Goal: Task Accomplishment & Management: Complete application form

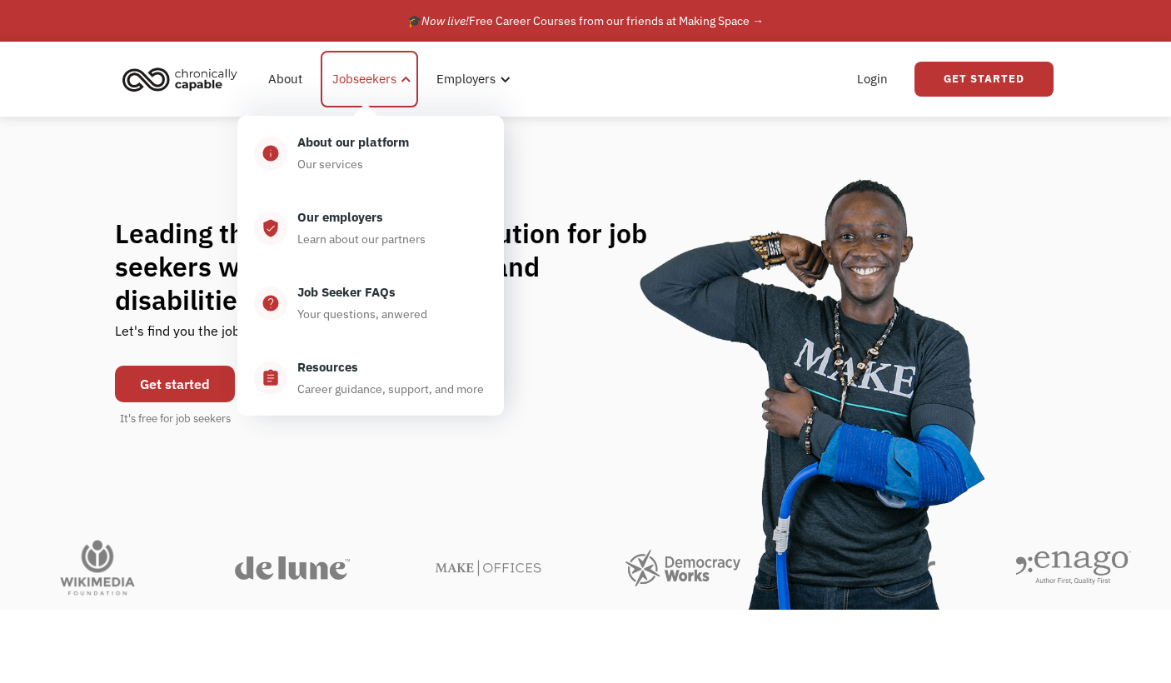
click at [387, 77] on div "Jobseekers" at bounding box center [364, 79] width 64 height 20
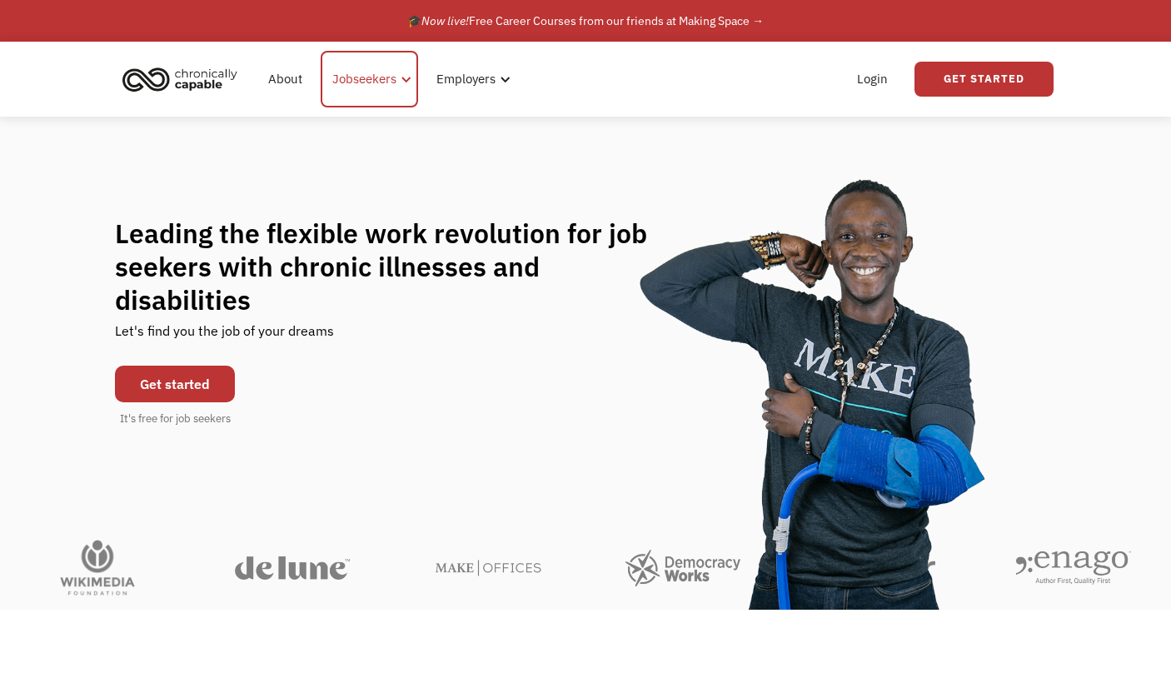
click at [392, 77] on div "Jobseekers" at bounding box center [364, 79] width 64 height 20
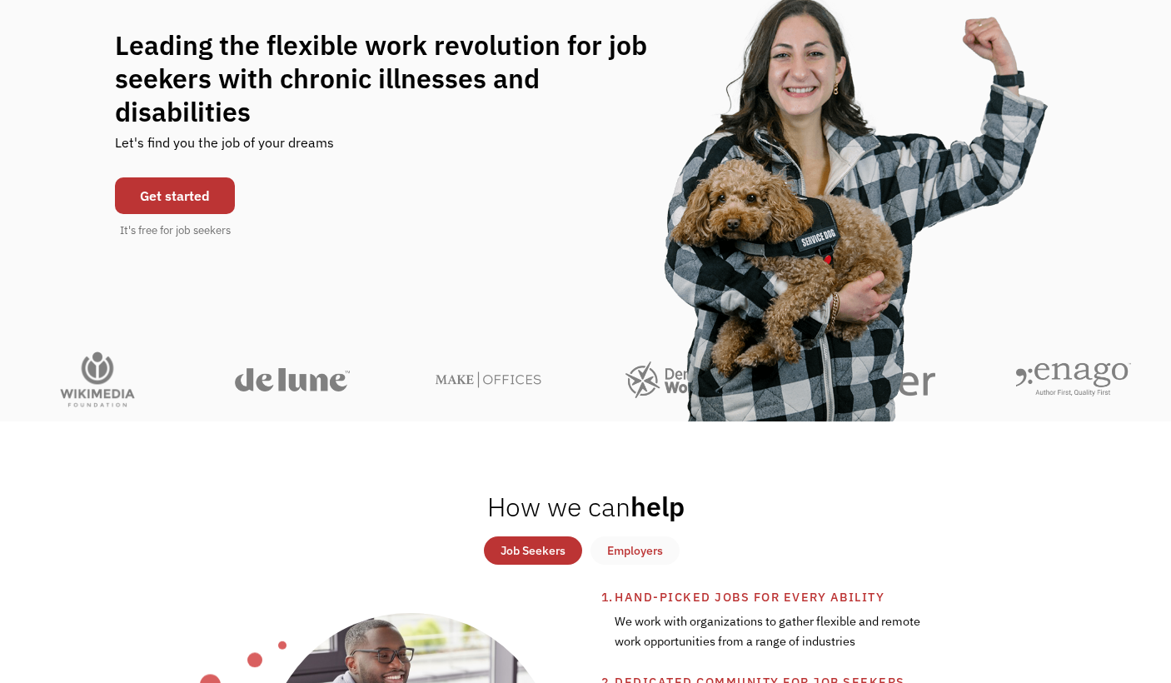
scroll to position [215, 0]
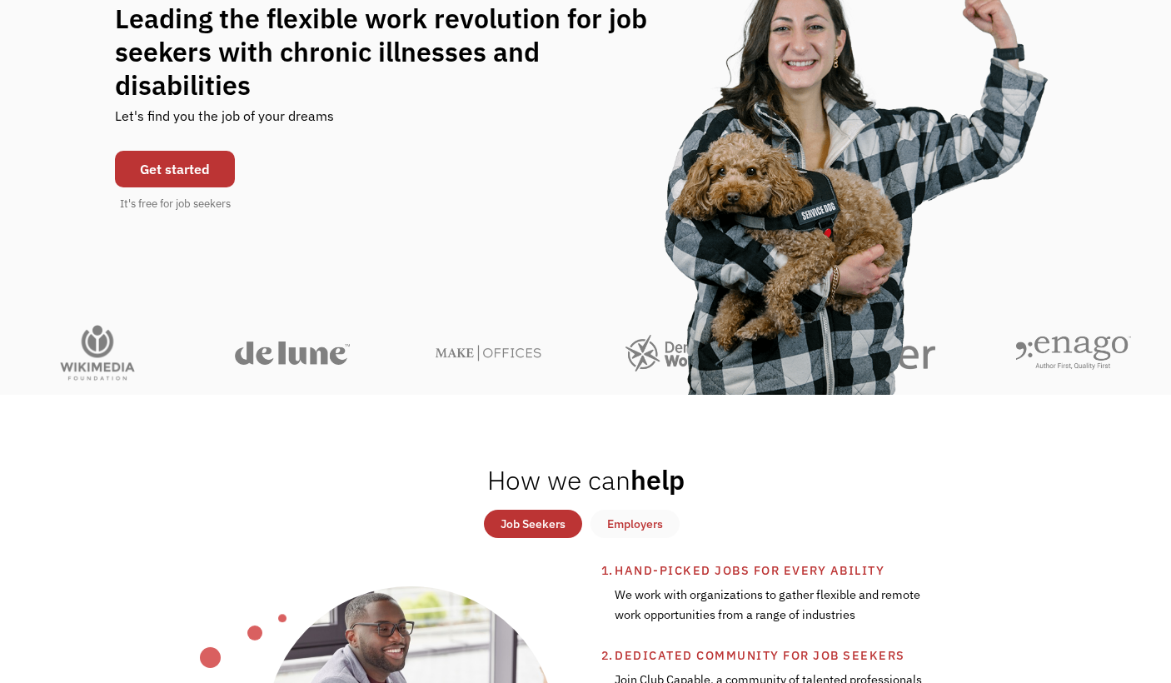
click at [167, 152] on link "Get started" at bounding box center [175, 169] width 120 height 37
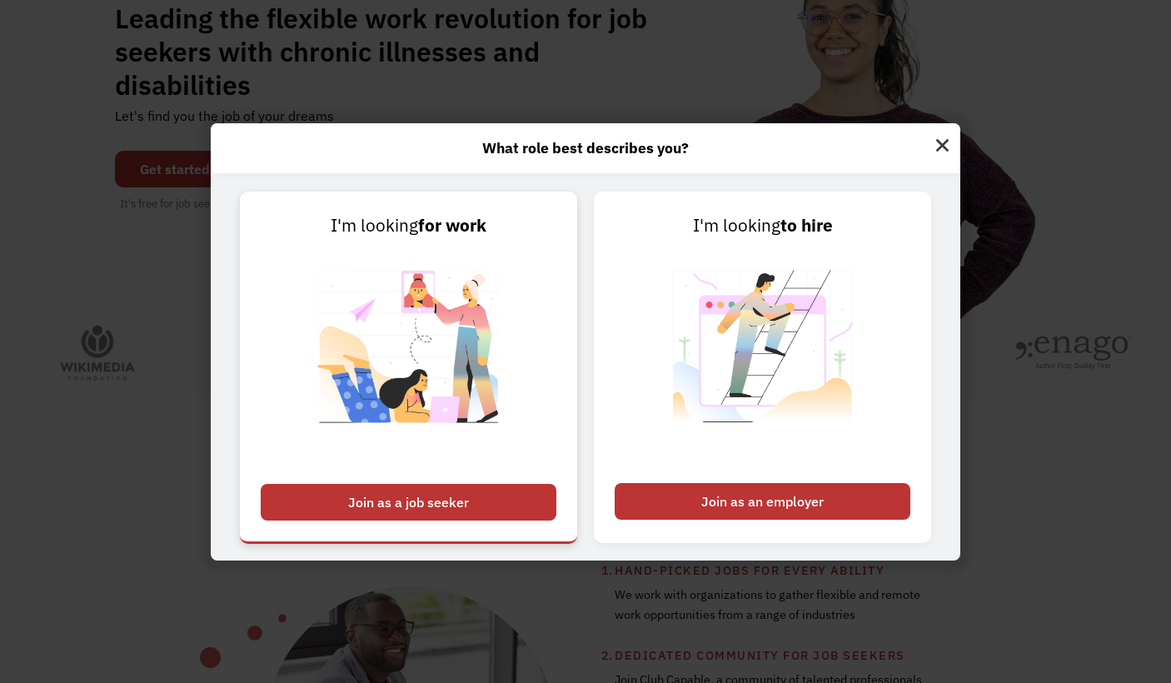
click at [501, 492] on div "Join as a job seeker" at bounding box center [409, 502] width 296 height 37
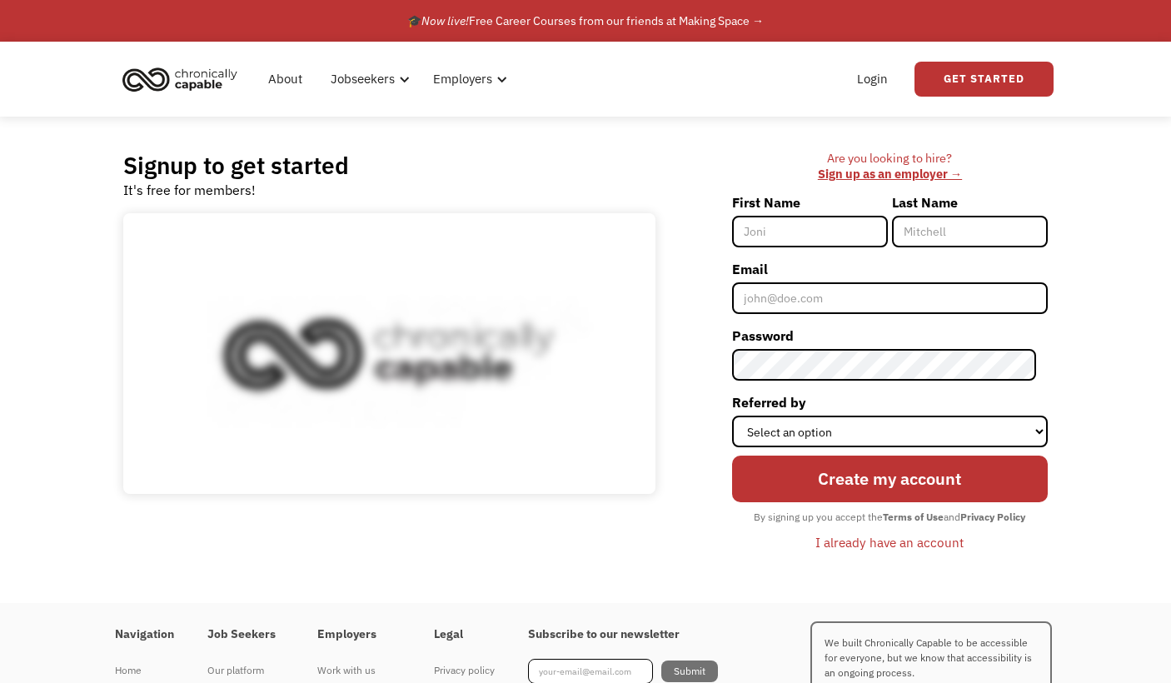
click at [866, 230] on input "First Name" at bounding box center [810, 232] width 156 height 32
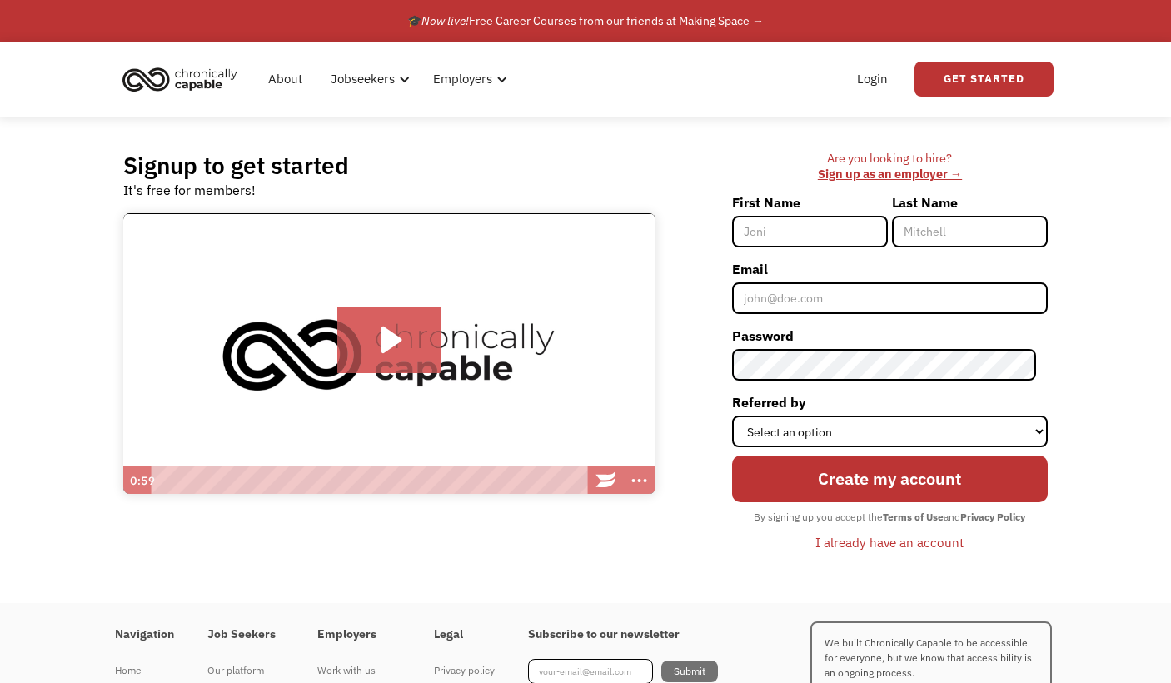
type input "[PERSON_NAME]"
type input "D’Andrea"
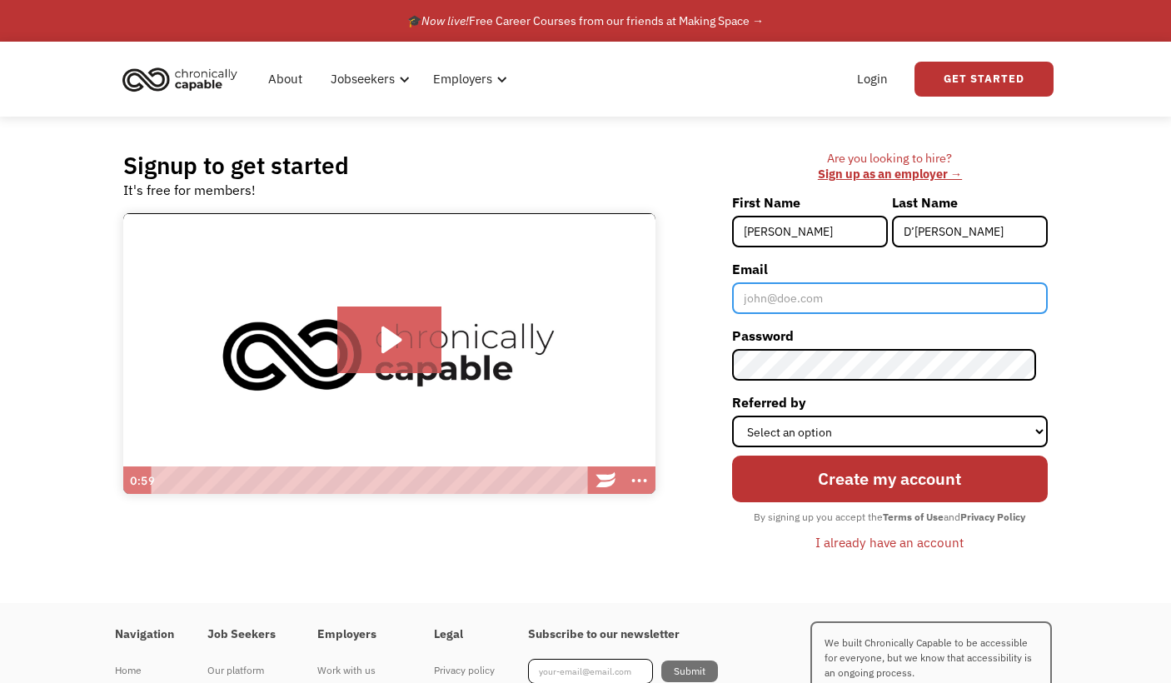
type input "[PERSON_NAME][EMAIL_ADDRESS][PERSON_NAME][DOMAIN_NAME]"
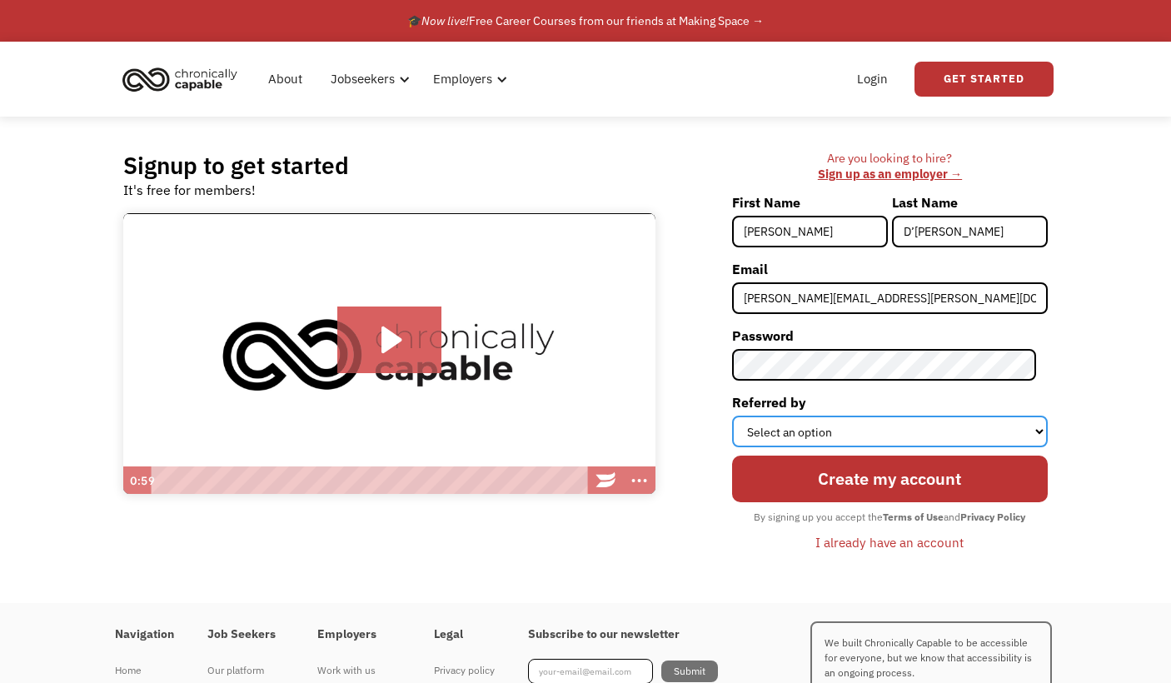
select select "Search Engine"
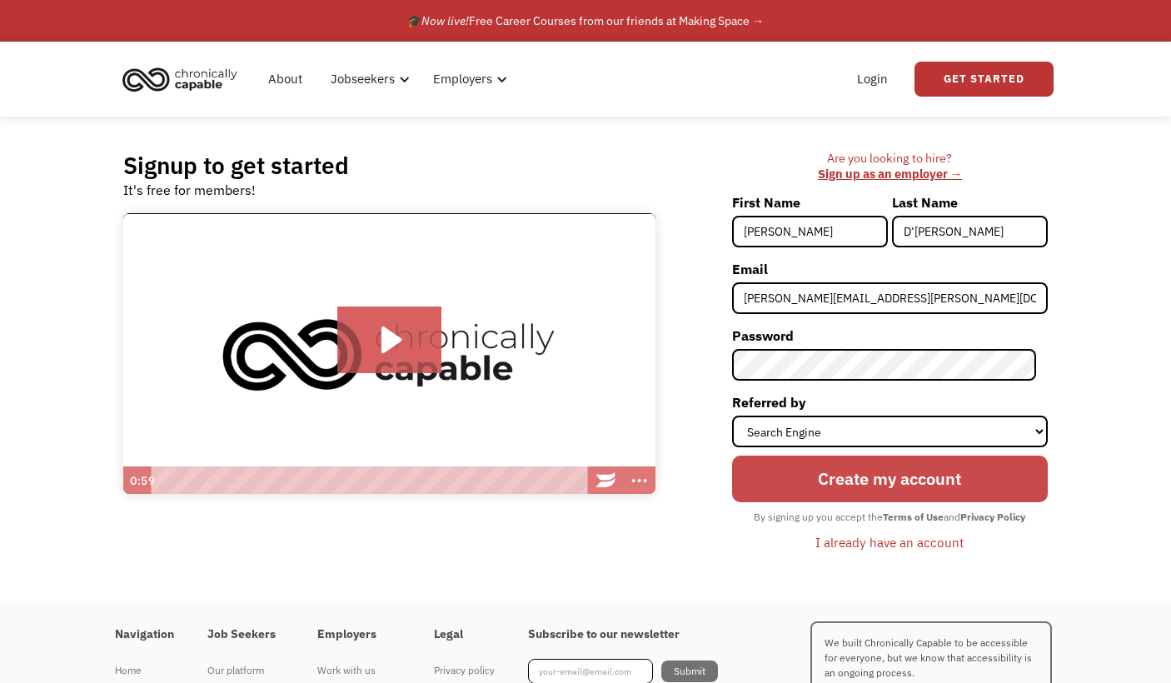
click at [951, 489] on input "Create my account" at bounding box center [890, 479] width 316 height 47
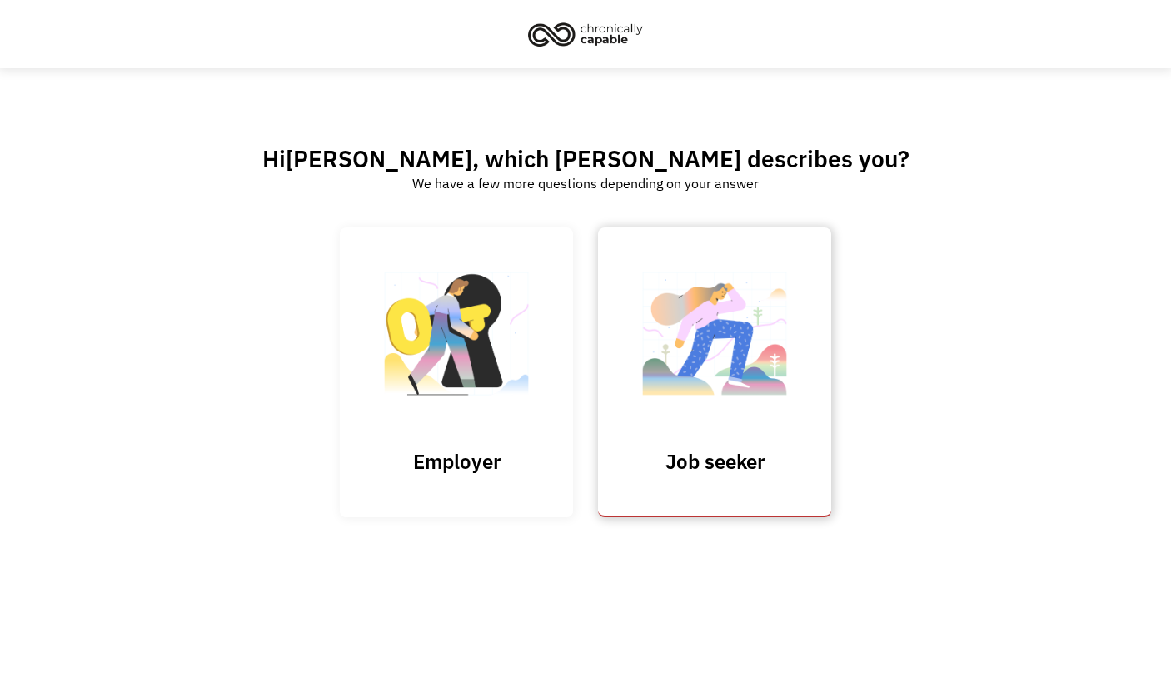
click at [720, 438] on link "Job seeker" at bounding box center [714, 371] width 233 height 289
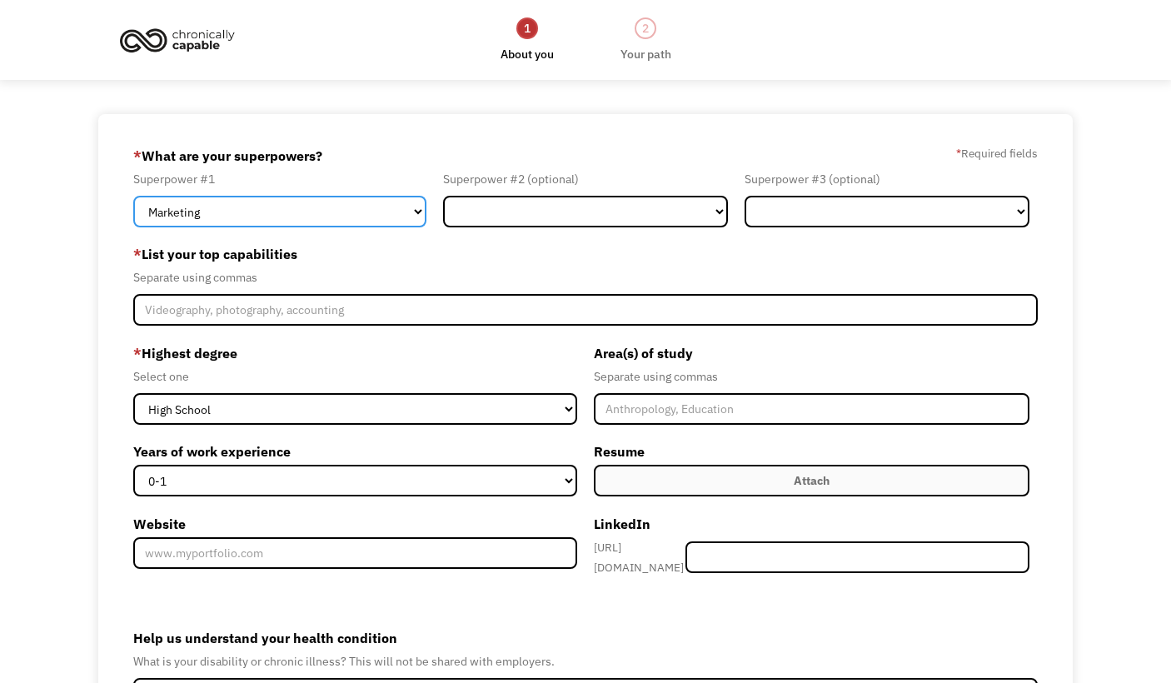
select select "Healthcare"
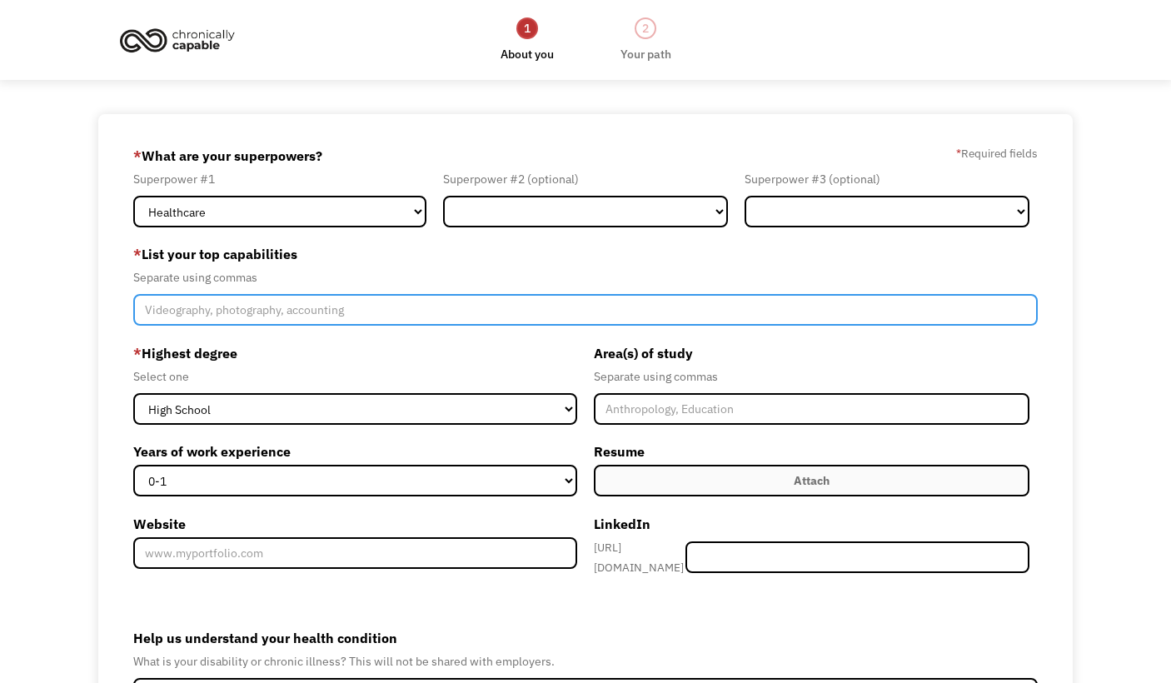
click at [410, 313] on input "Member-Create-Step1" at bounding box center [585, 310] width 905 height 32
type input "counseling"
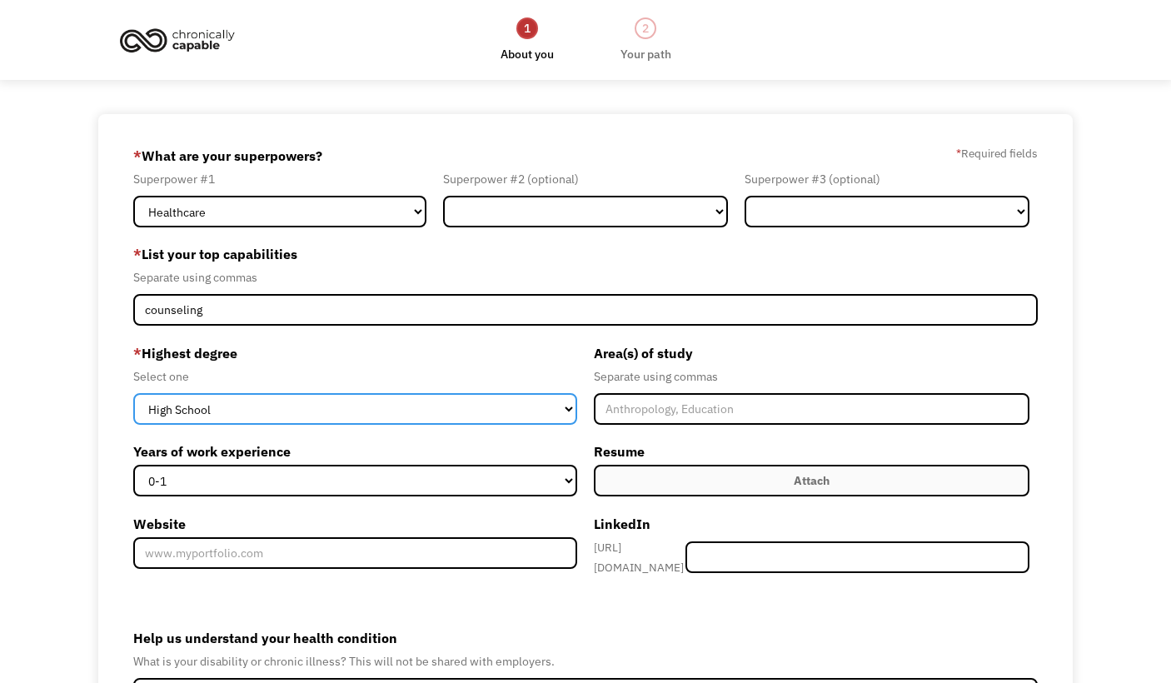
select select "masters"
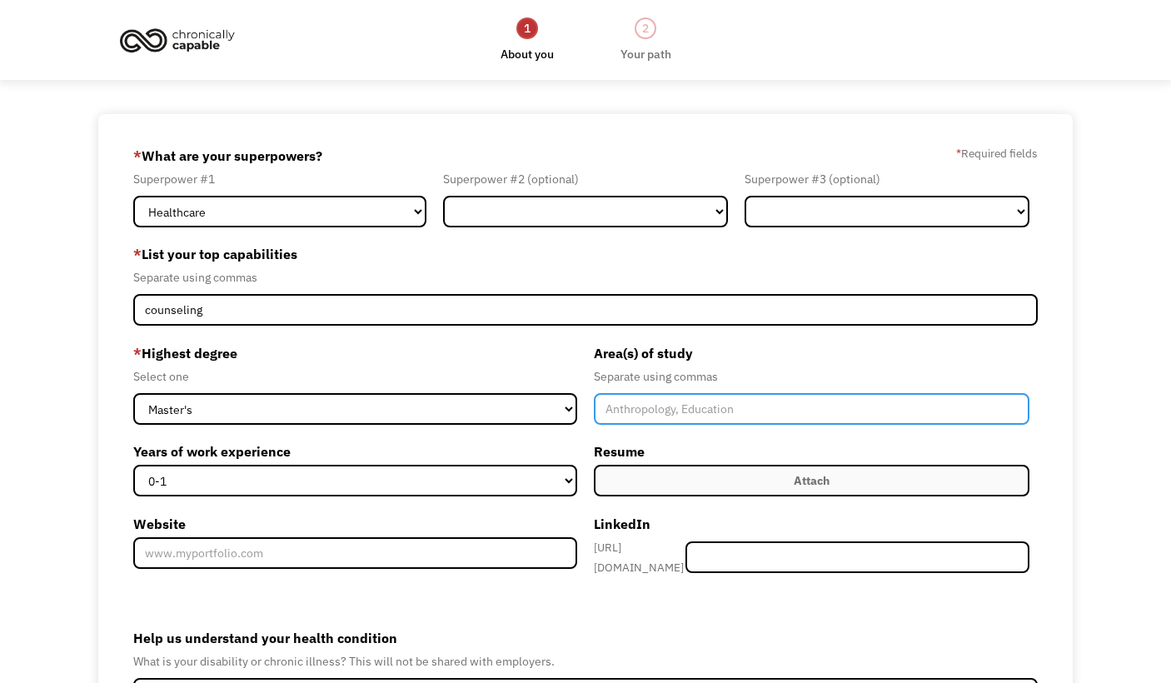
click at [621, 417] on input "Member-Create-Step1" at bounding box center [812, 409] width 436 height 32
type input "clinical counseling"
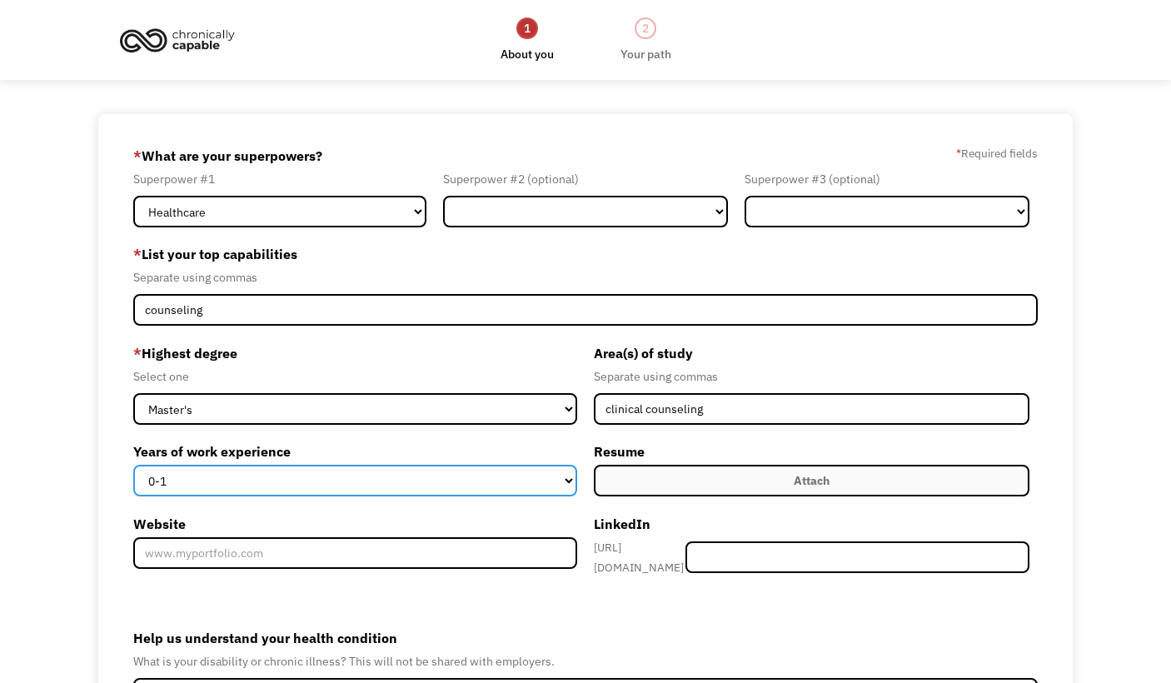
select select "15+"
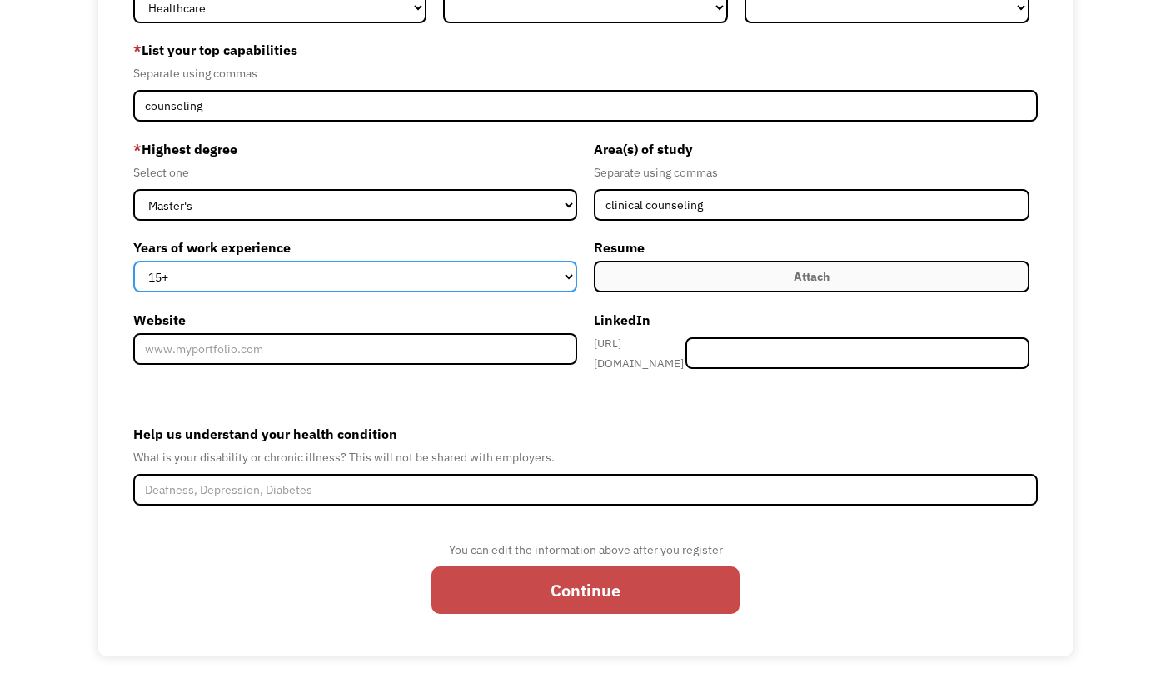
scroll to position [202, 0]
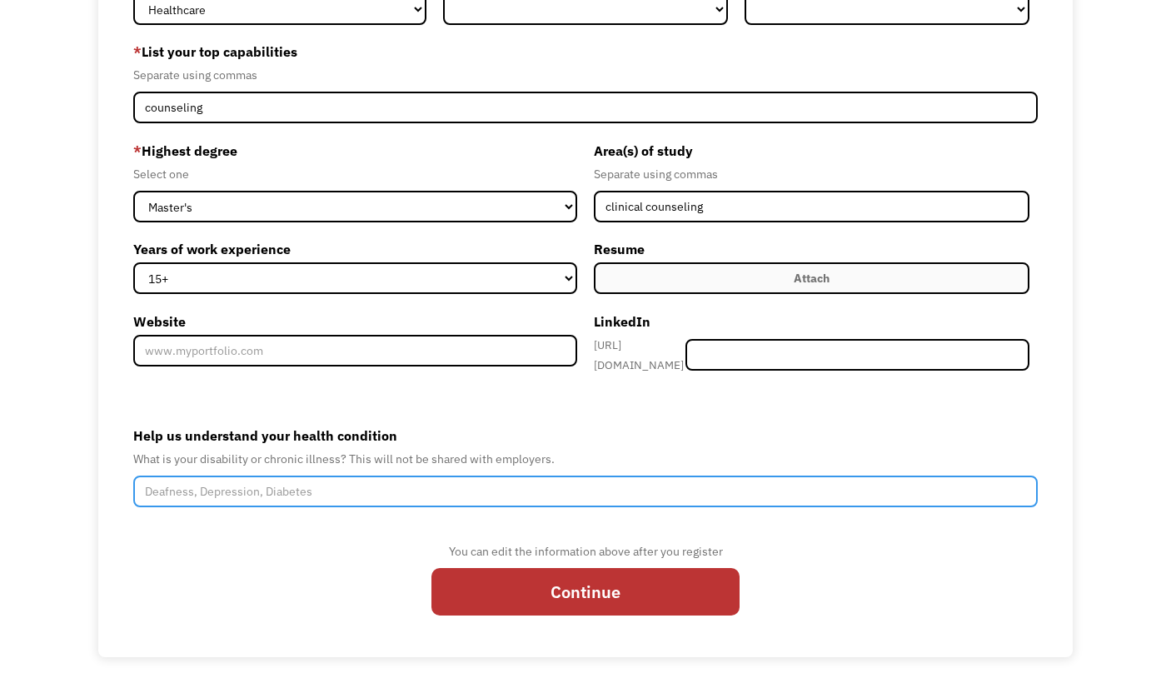
click at [427, 481] on input "Help us understand your health condition" at bounding box center [585, 492] width 905 height 32
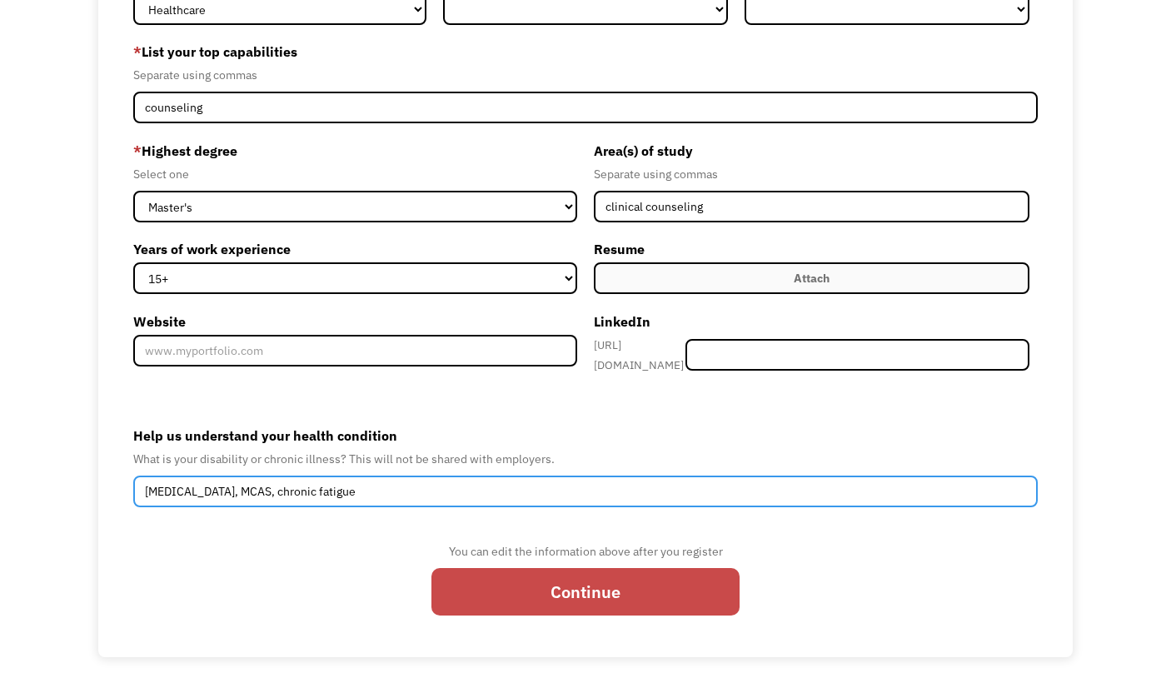
type input "autoimmune, MCAS, chronic fatigue"
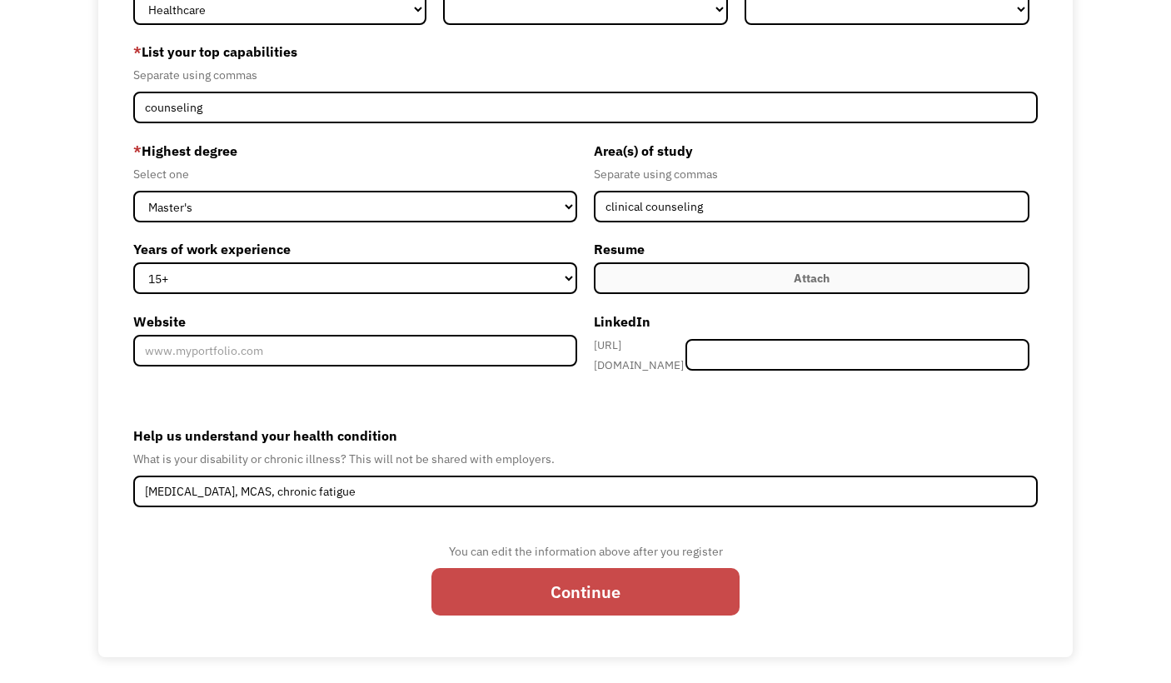
click at [596, 578] on input "Continue" at bounding box center [586, 591] width 308 height 47
type input "Please wait..."
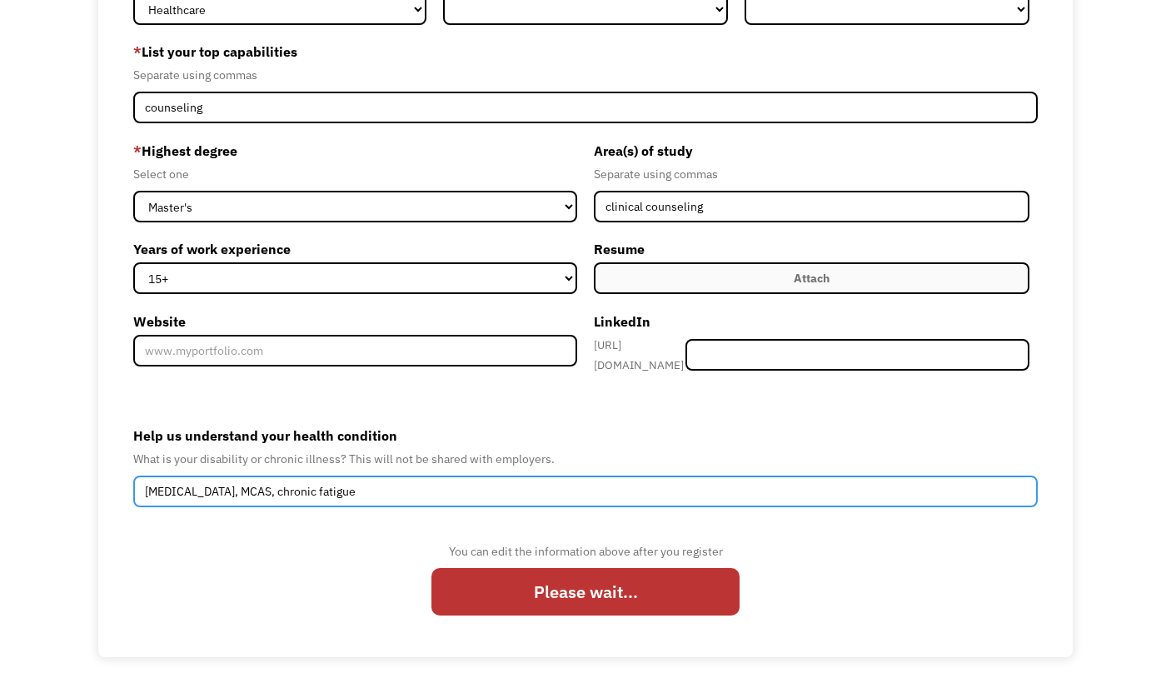
click at [416, 483] on input "autoimmune, MCAS, chronic fatigue" at bounding box center [585, 492] width 905 height 32
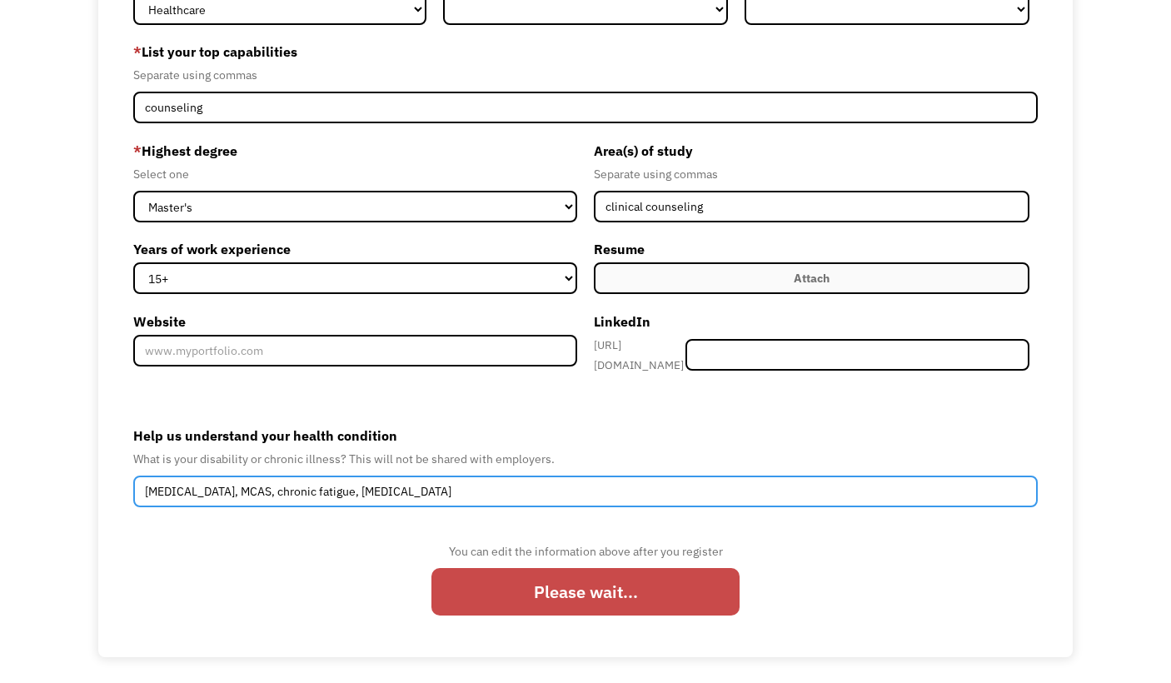
type input "autoimmune, MCAS, chronic fatigue, ibs"
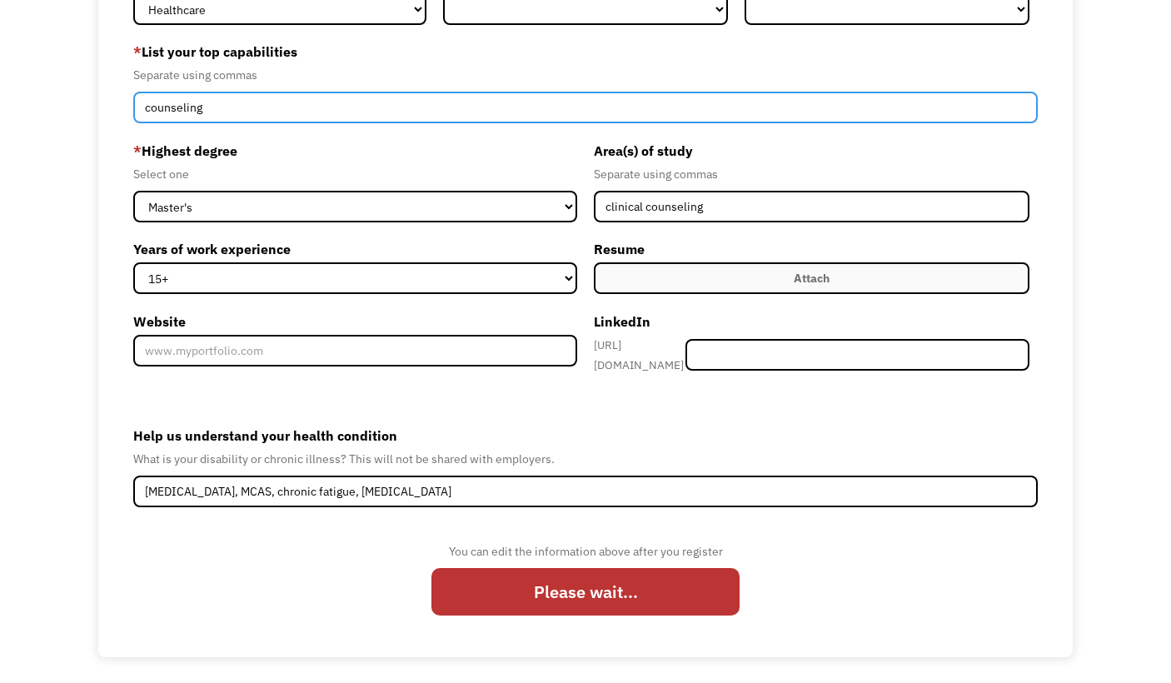
click at [335, 114] on input "counseling" at bounding box center [585, 108] width 905 height 32
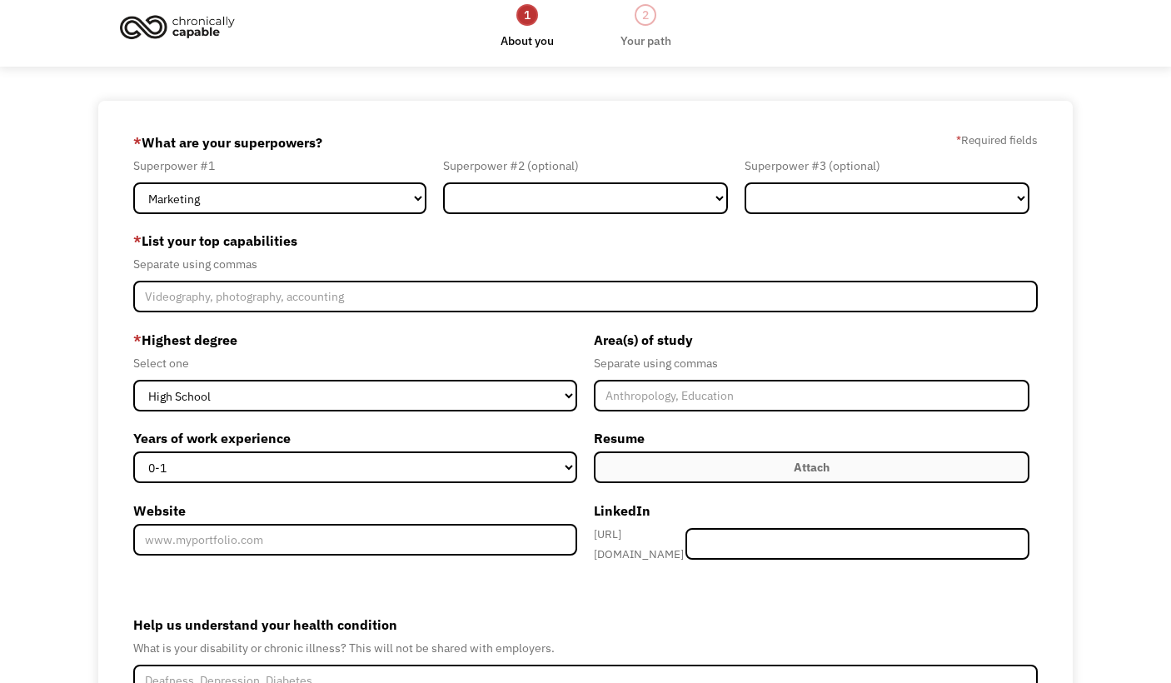
scroll to position [11, 0]
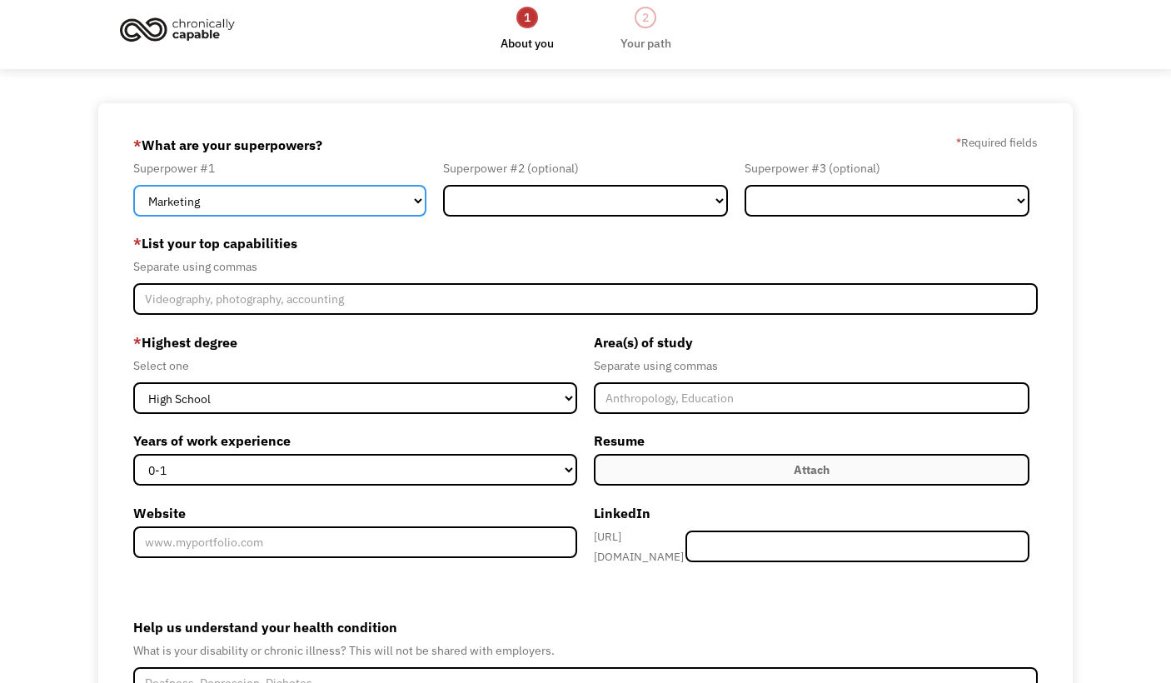
select select "Healthcare"
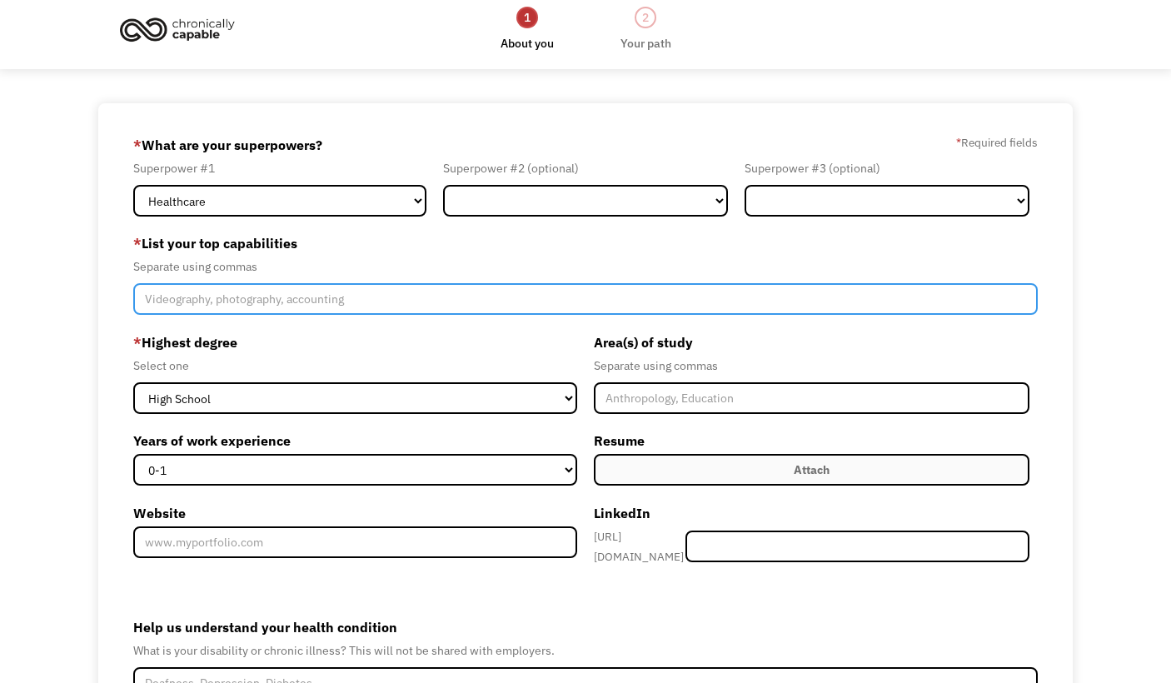
click at [377, 303] on input "Member-Create-Step1" at bounding box center [585, 299] width 905 height 32
type input "counseling, supervision"
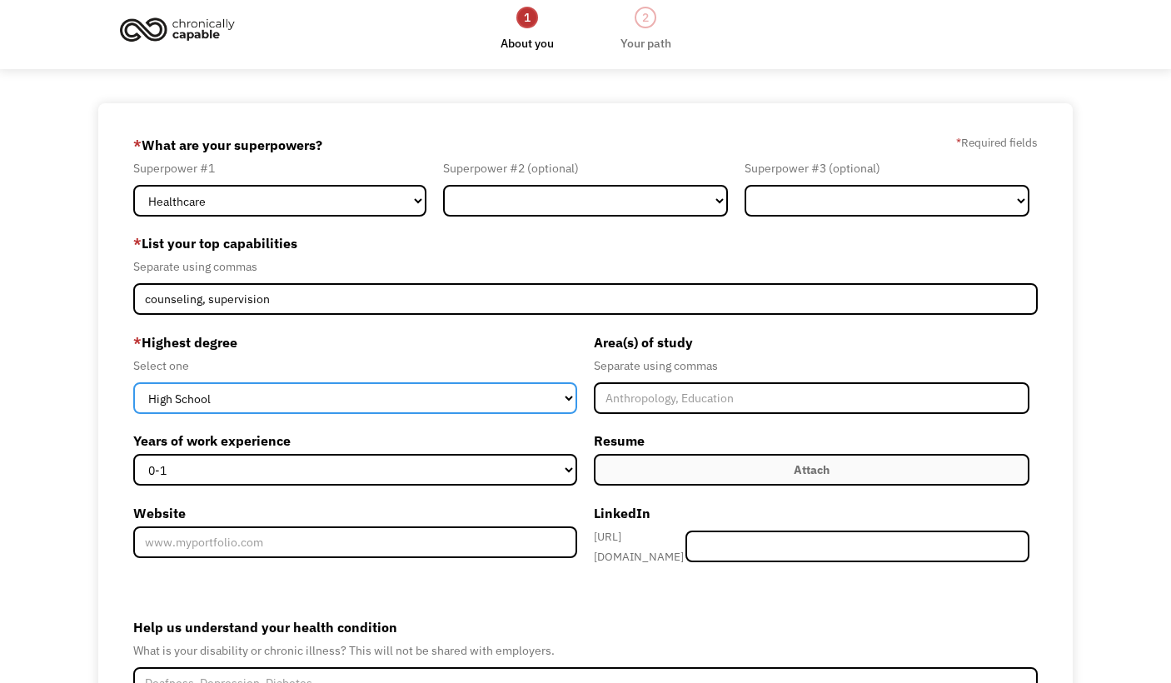
select select "masters"
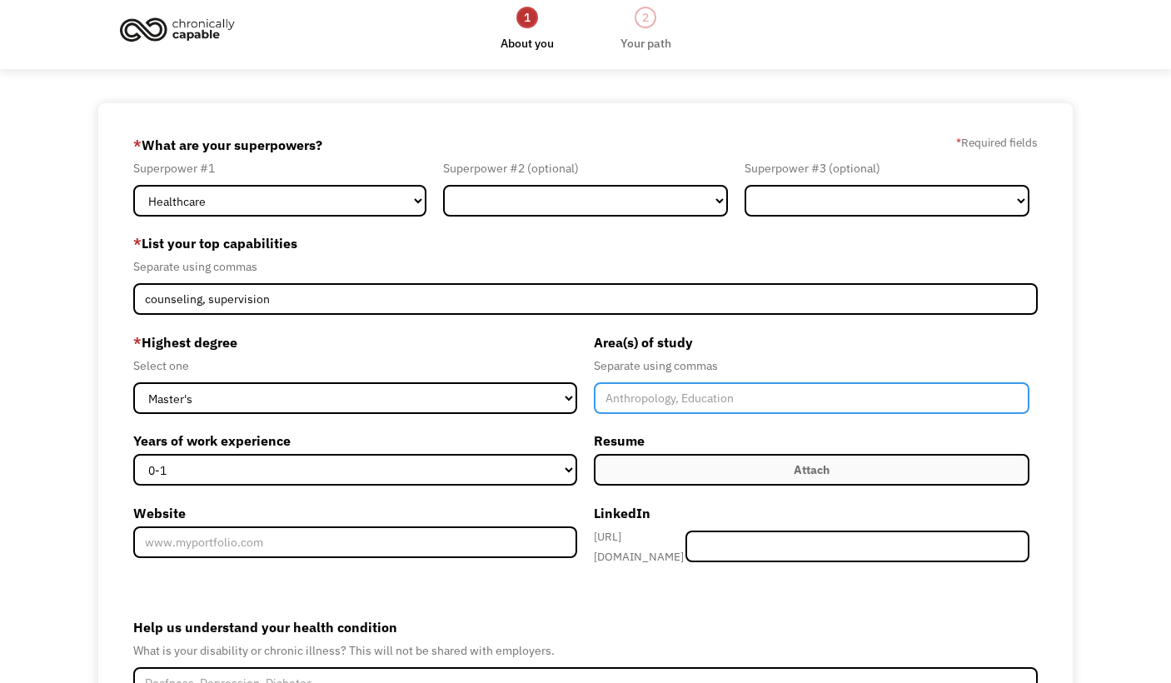
click at [649, 398] on input "Member-Create-Step1" at bounding box center [812, 398] width 436 height 32
type input "clinical counseling"
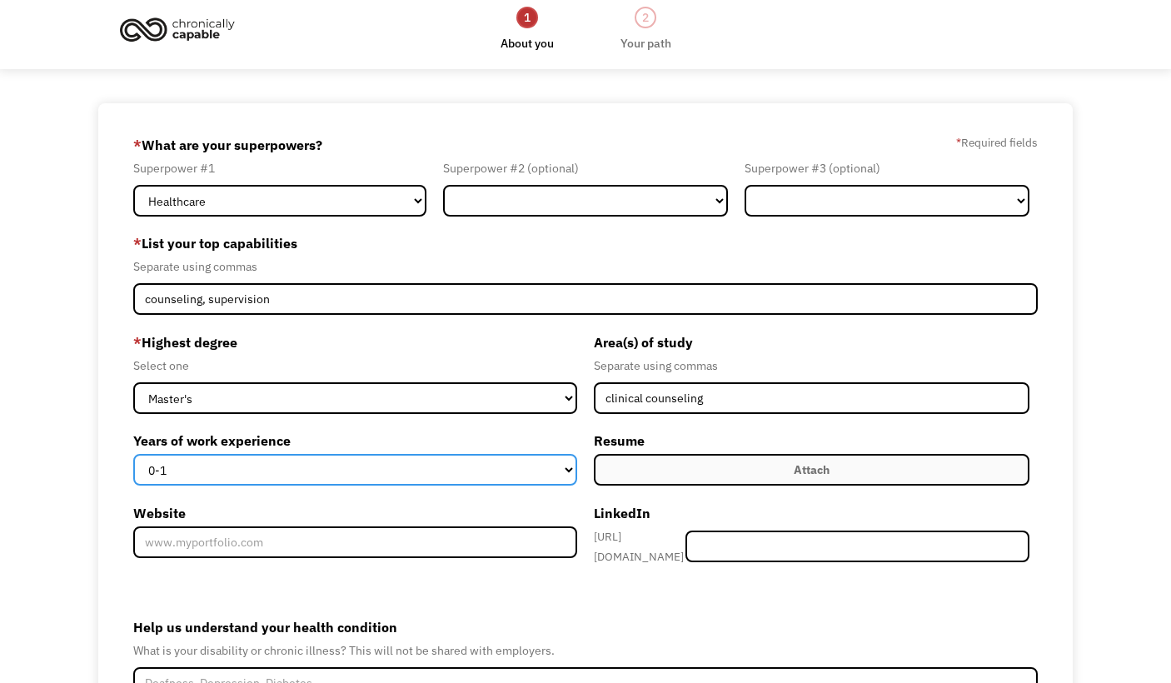
select select "15+"
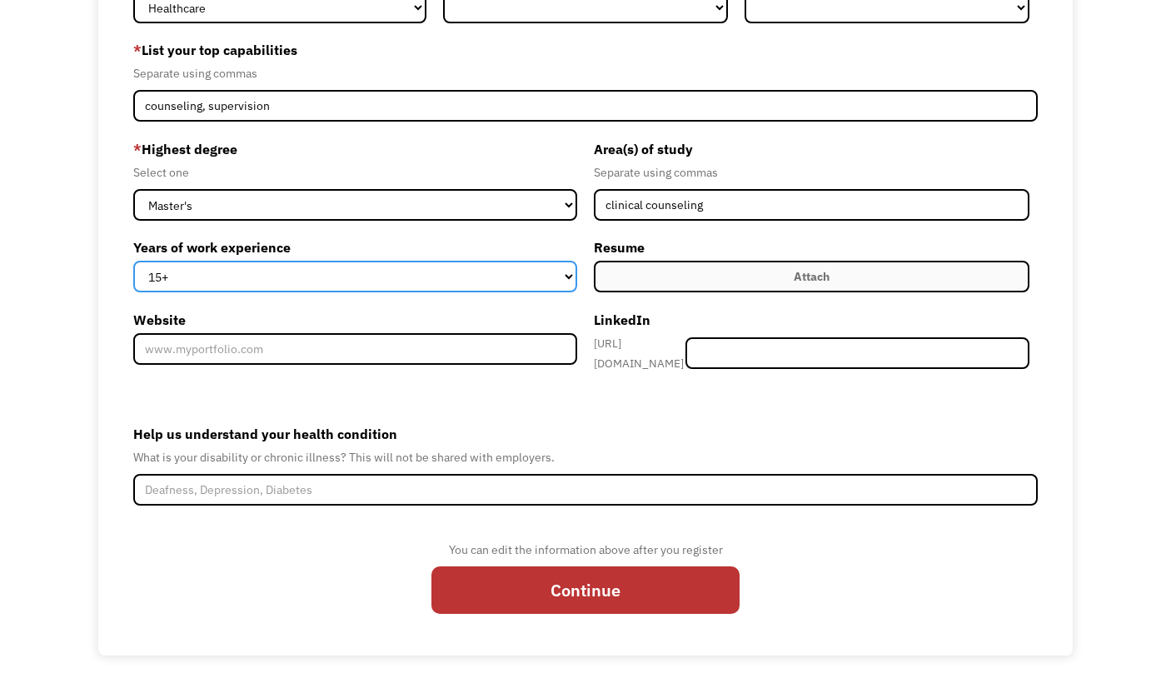
scroll to position [202, 0]
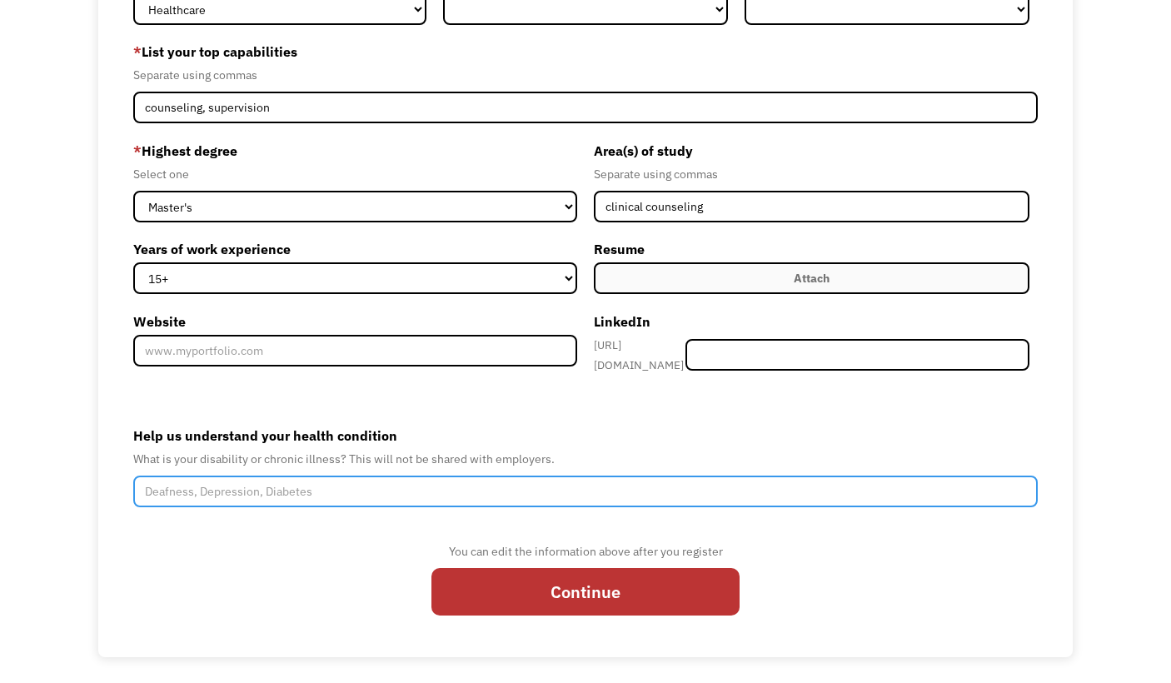
click at [287, 486] on input "Help us understand your health condition" at bounding box center [585, 492] width 905 height 32
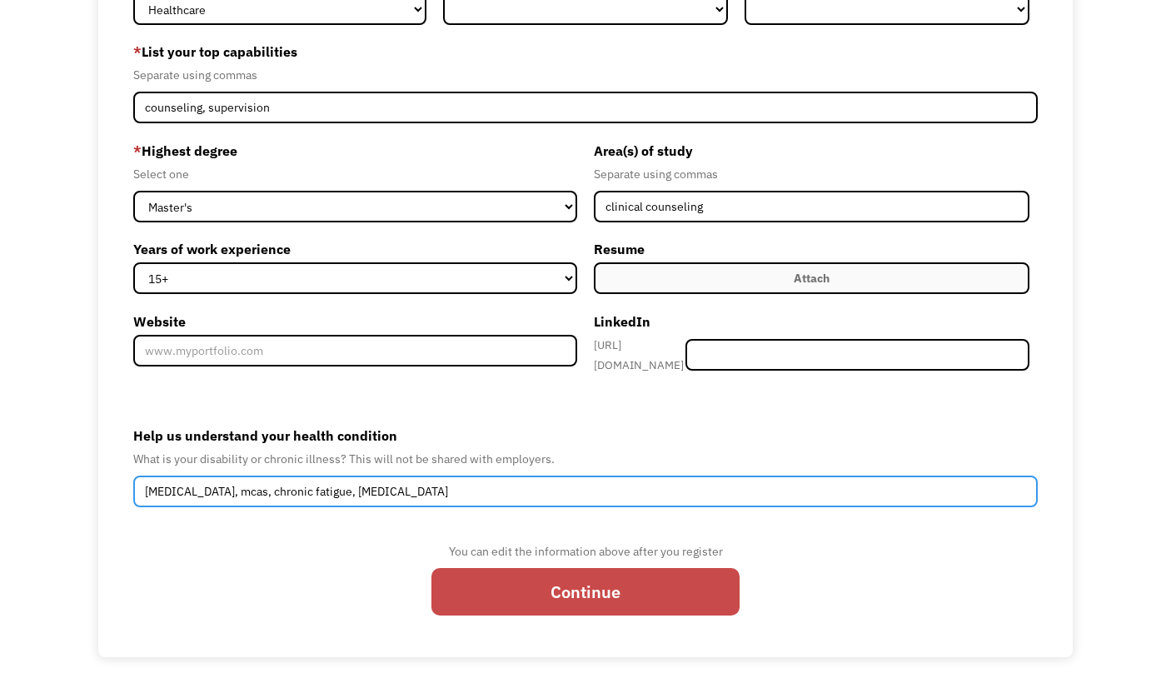
type input "autoimmune, mcas, chronic fatigue, ibs"
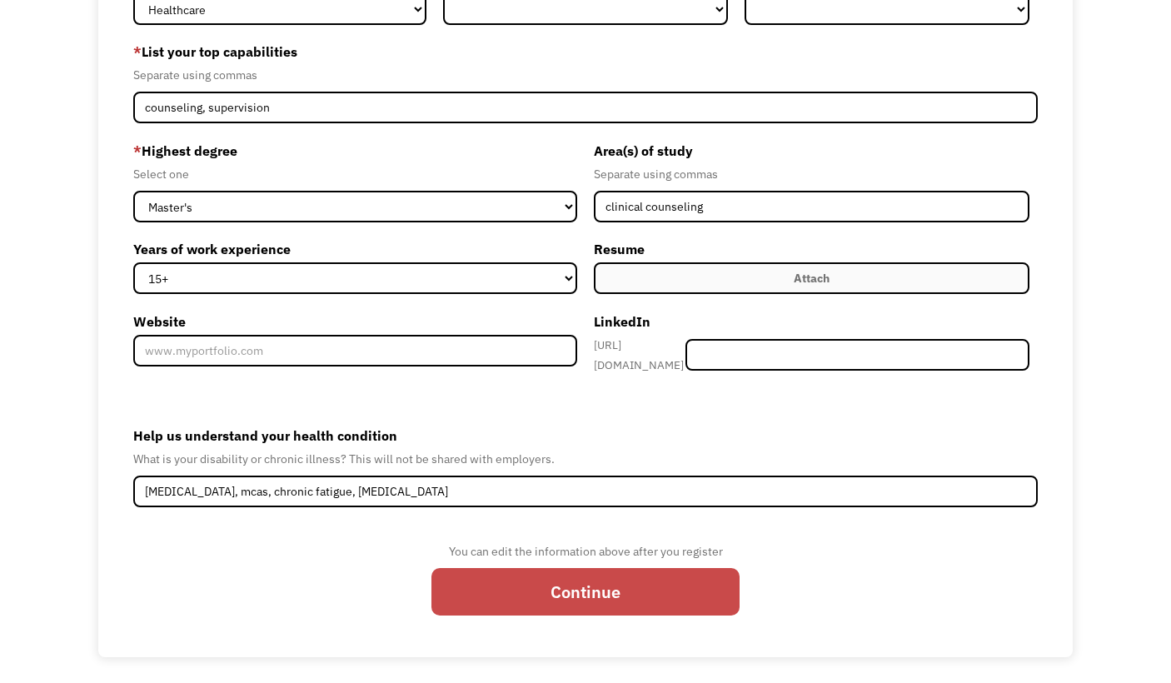
click at [477, 569] on input "Continue" at bounding box center [586, 591] width 308 height 47
type input "Please wait..."
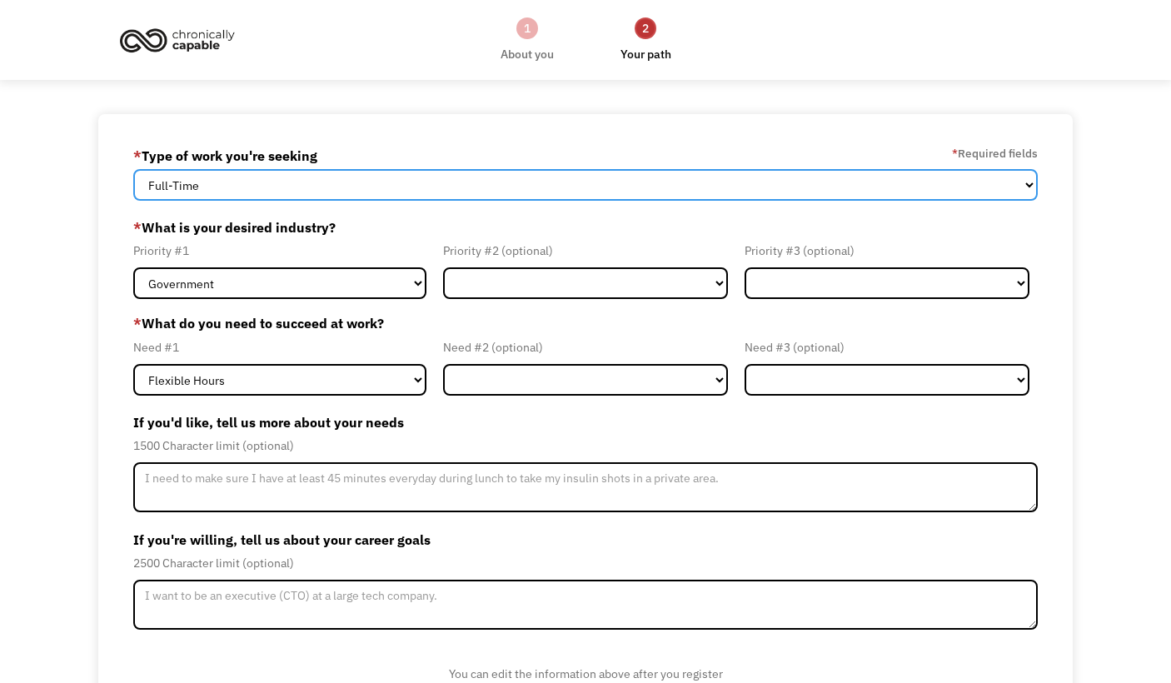
select select "Both Full-Time and Part-Time"
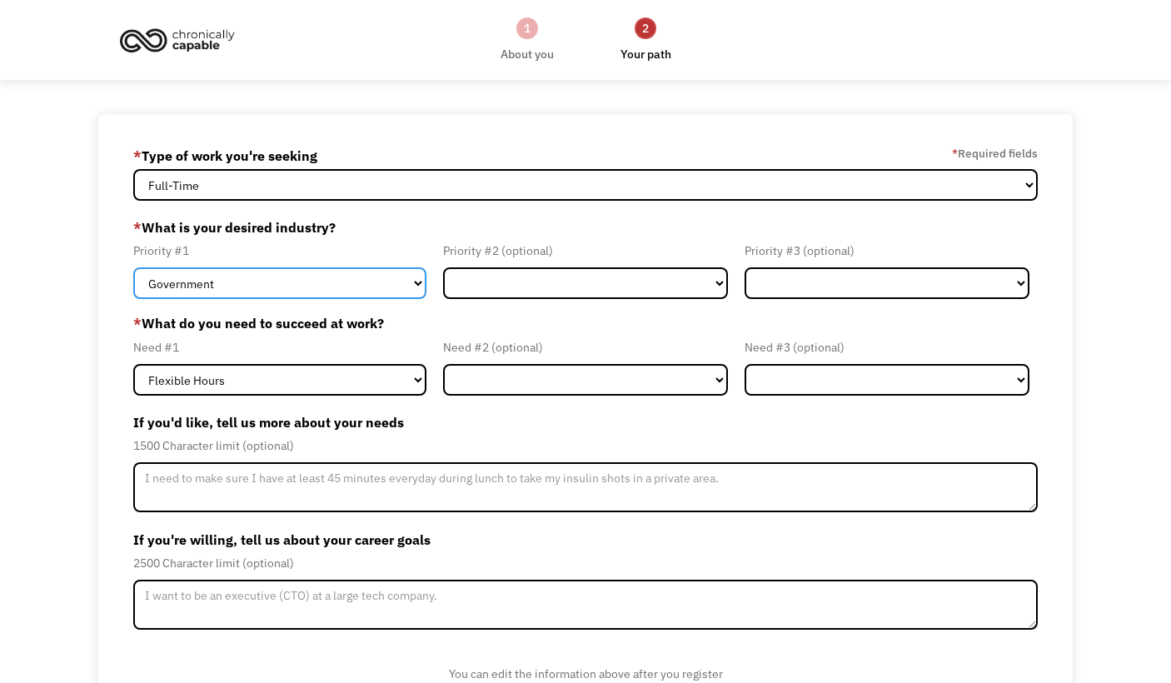
select select "Health & Social Care"
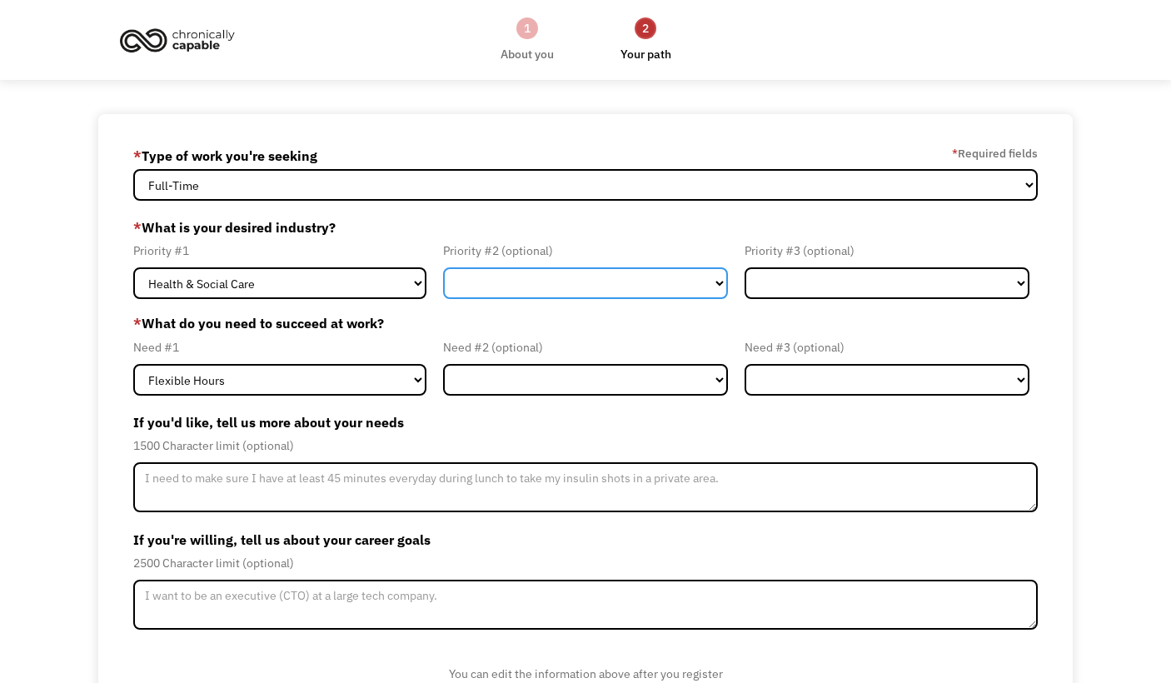
select select "Creative & Design"
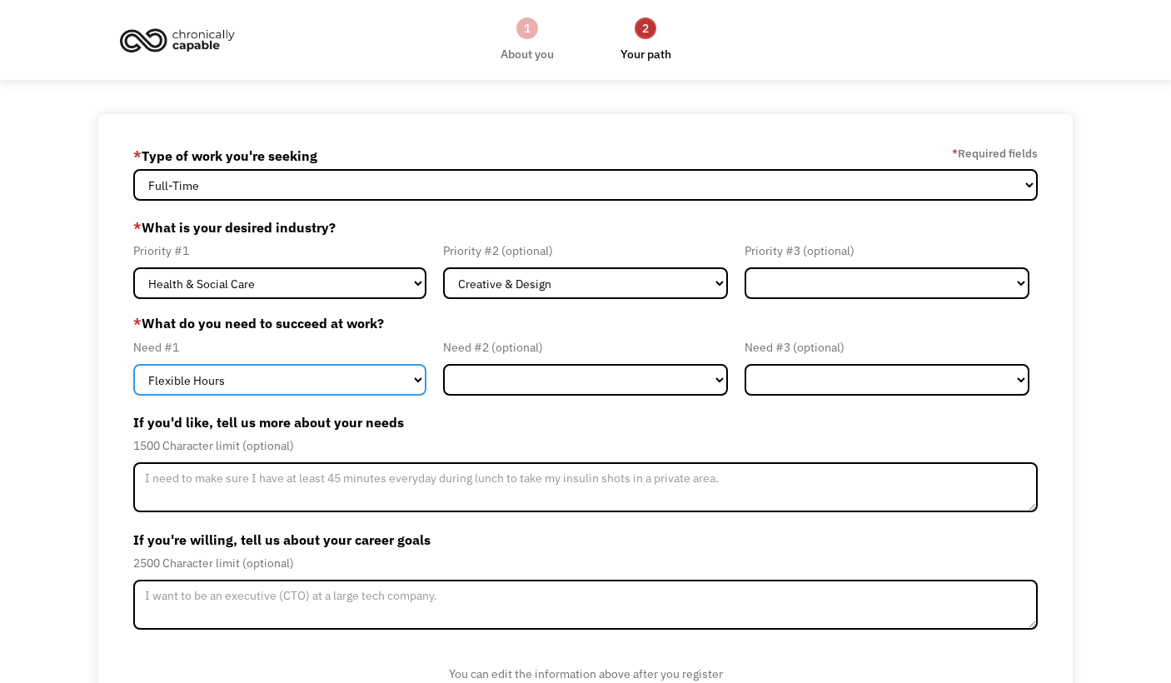
select select "Remote Work"
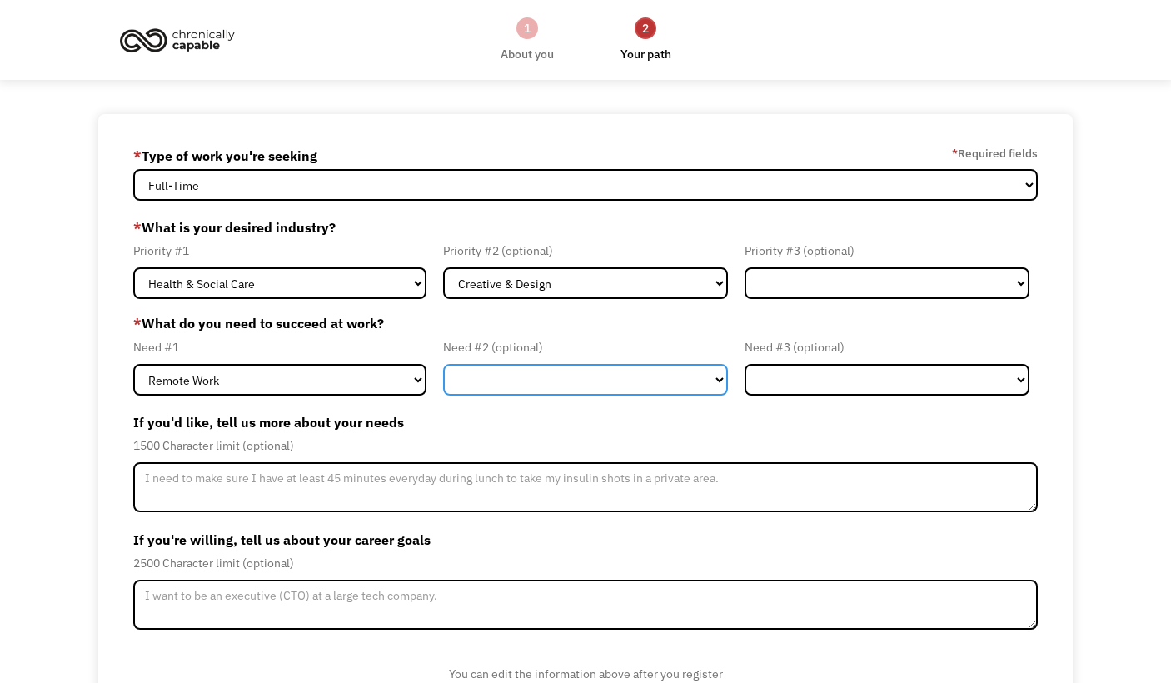
select select "Flexible Hours"
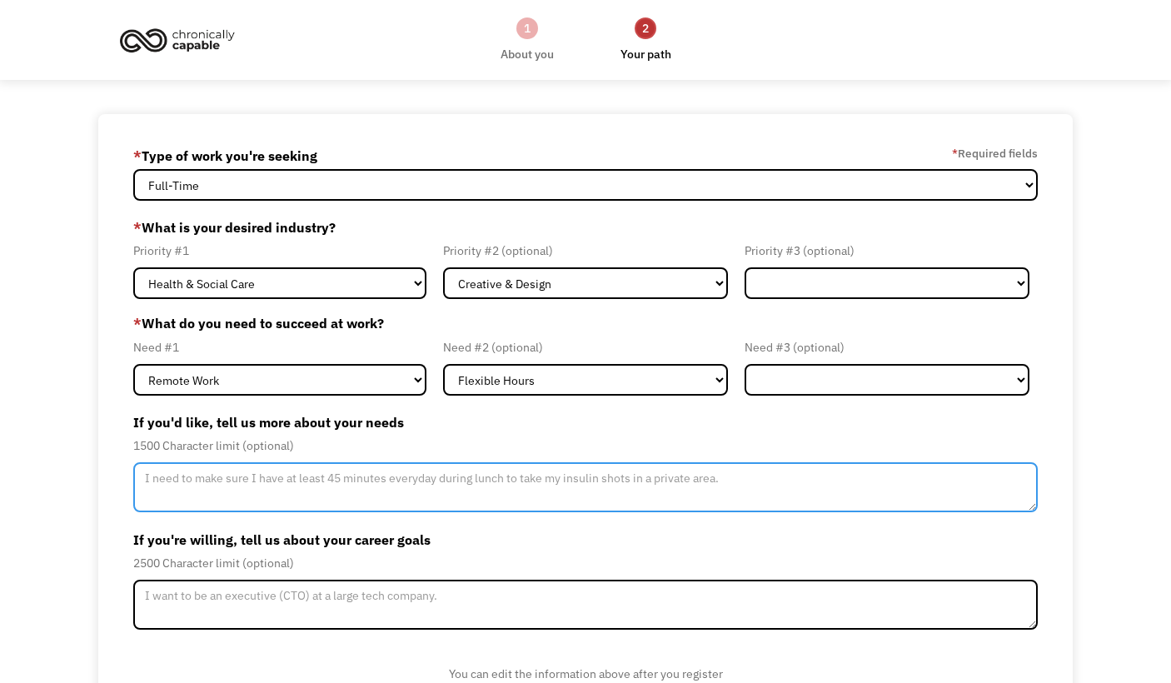
click at [427, 491] on textarea "Member-Update-Form-Step2" at bounding box center [585, 487] width 905 height 50
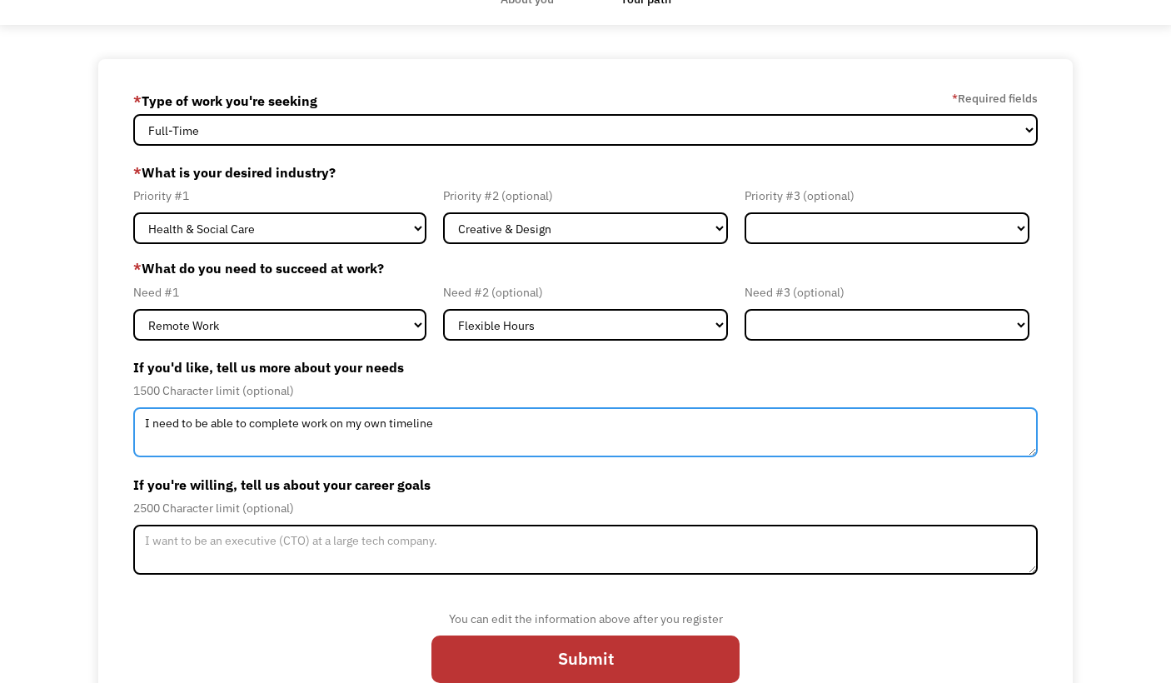
scroll to position [75, 0]
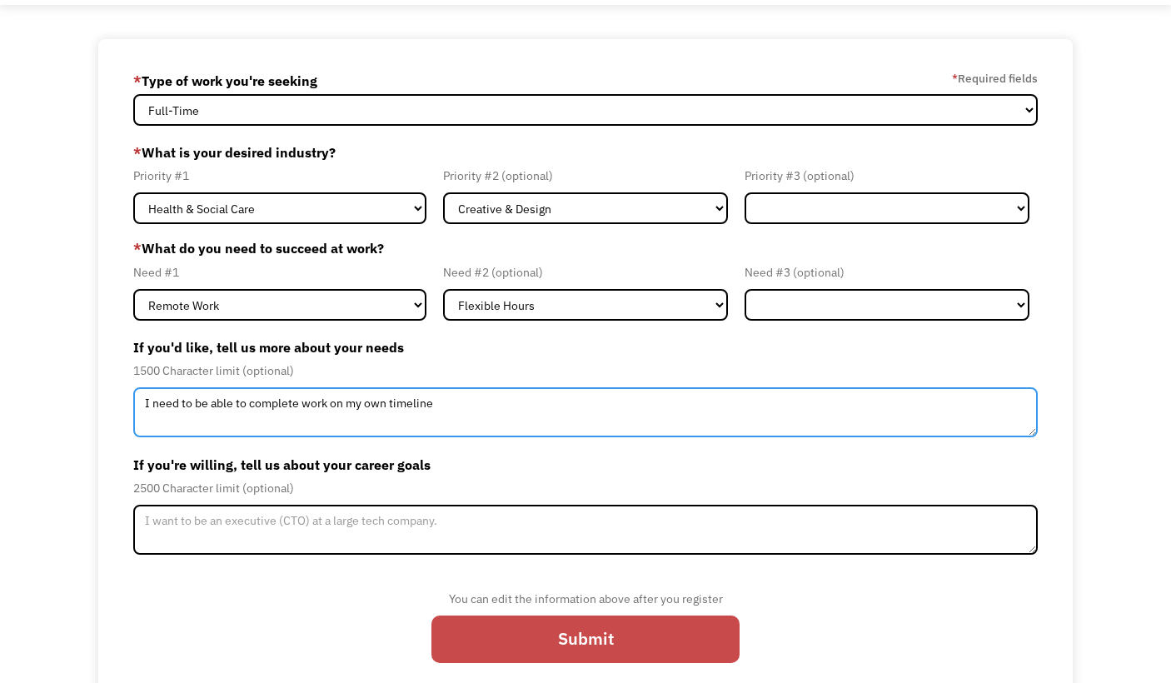
type textarea "I need to be able to complete work on my own timeline"
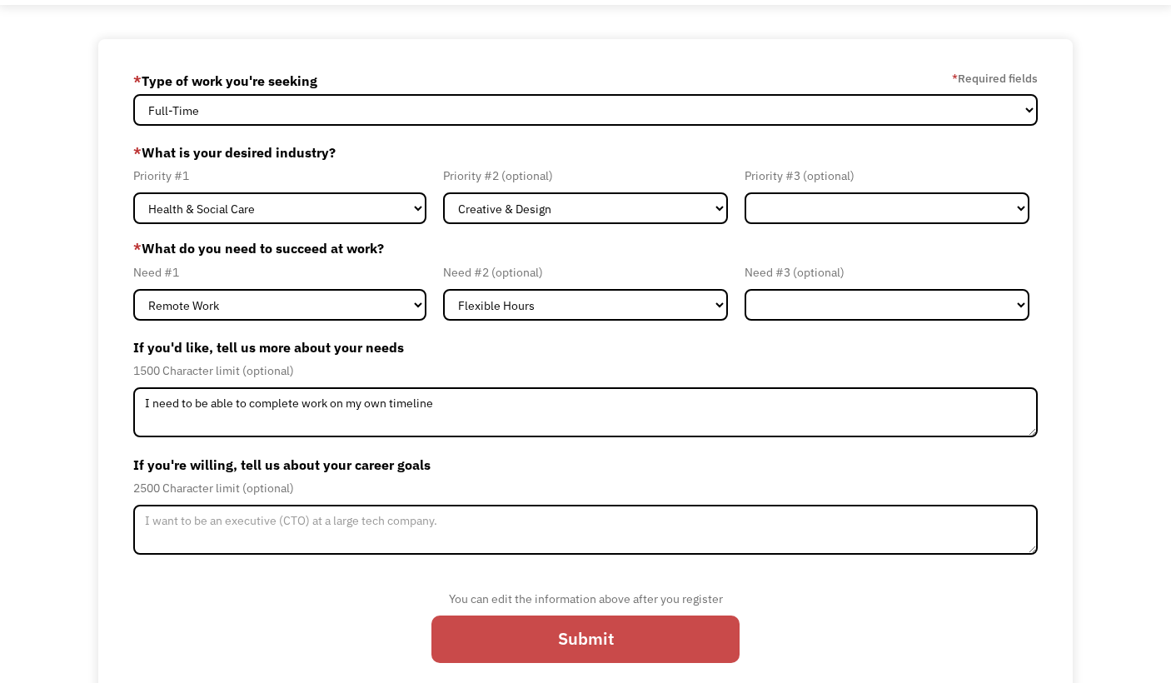
click at [502, 639] on input "Submit" at bounding box center [586, 639] width 308 height 47
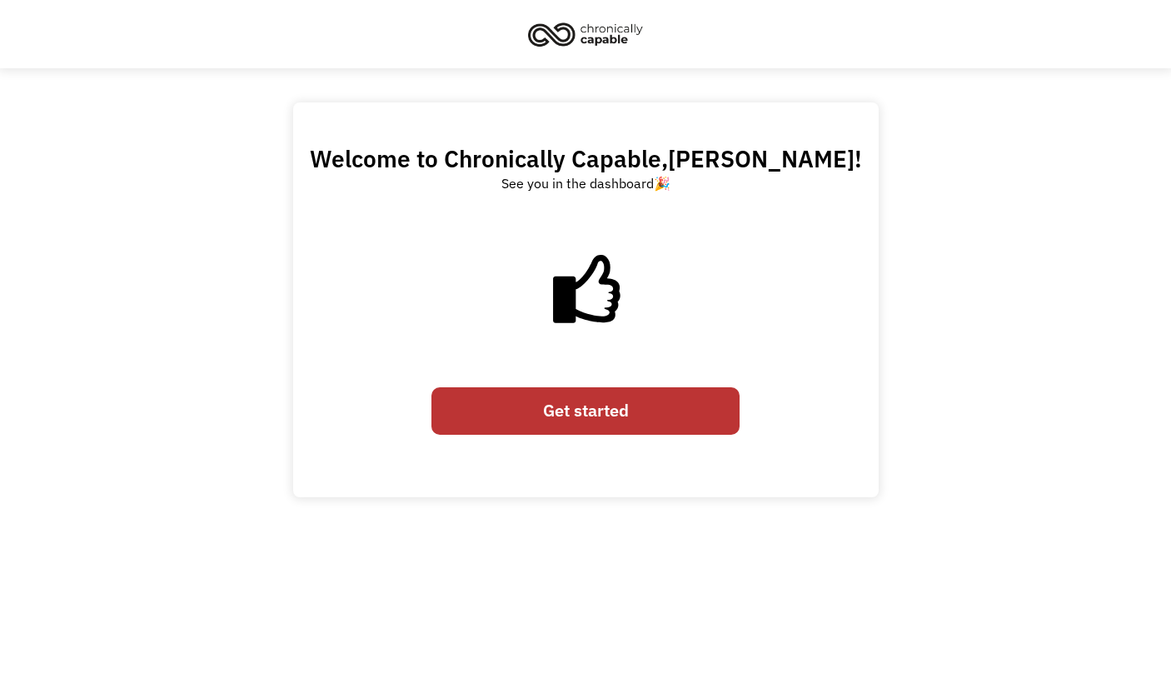
click at [609, 411] on link "Get started" at bounding box center [586, 410] width 308 height 47
